Goal: Find specific page/section: Find specific page/section

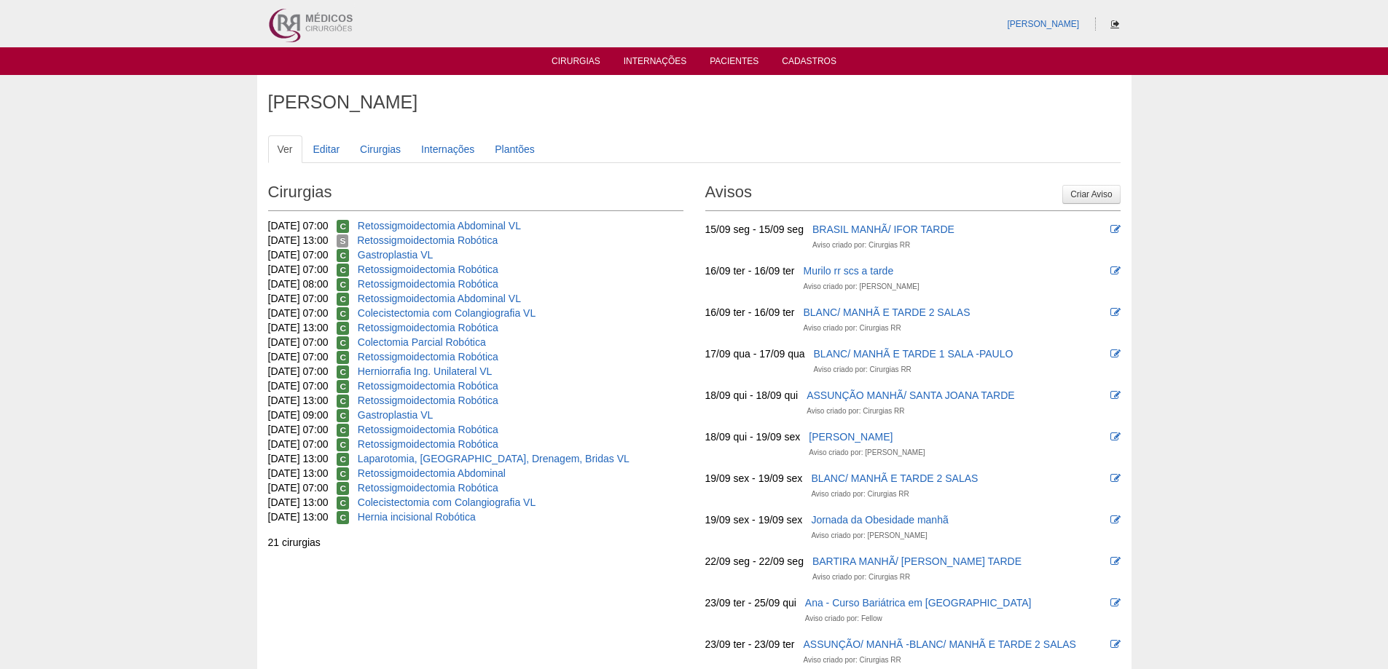
click at [1115, 25] on icon at bounding box center [1115, 24] width 8 height 9
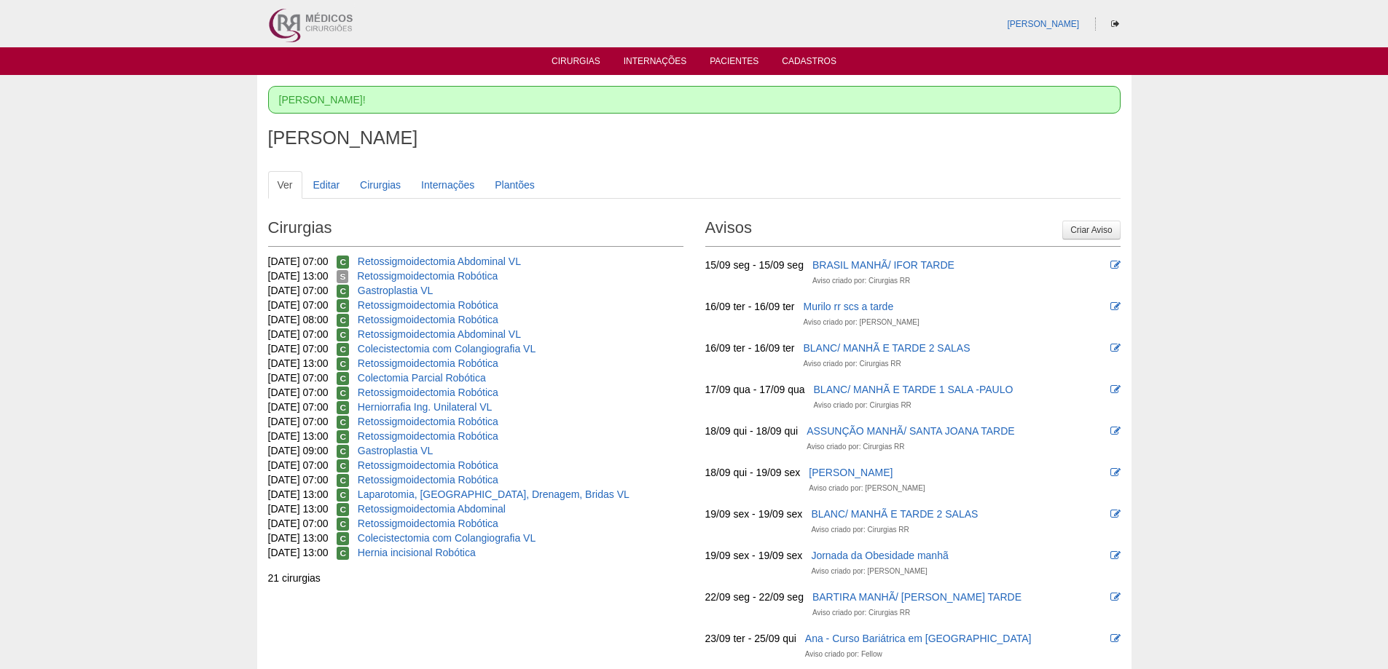
click at [564, 53] on ul "Cirurgias Internações Pacientes Cadastros" at bounding box center [694, 61] width 1388 height 28
click at [564, 59] on link "Cirurgias" at bounding box center [575, 62] width 49 height 12
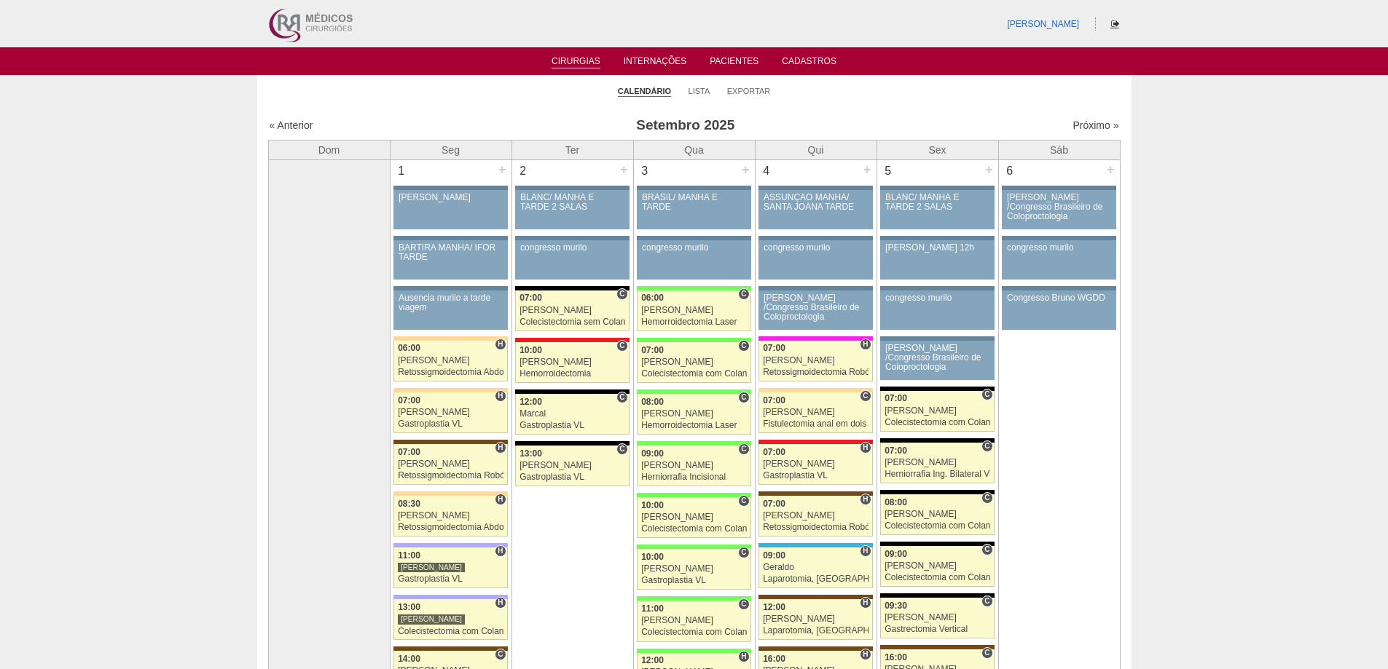
click at [1111, 21] on icon at bounding box center [1115, 24] width 8 height 9
